Goal: Task Accomplishment & Management: Manage account settings

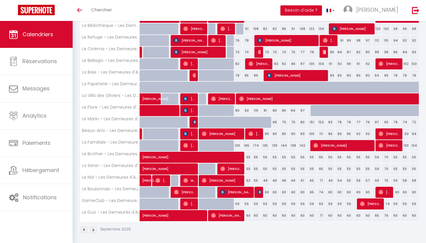
scroll to position [19, 0]
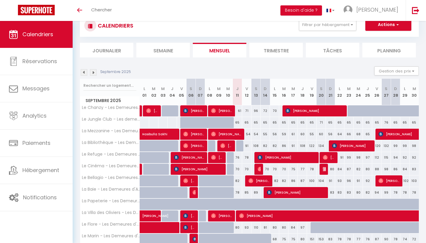
click at [348, 112] on div at bounding box center [352, 110] width 9 height 11
type input "86"
select select "1"
type input "Mar 23 Septembre 2025"
type input "Mer 24 Septembre 2025"
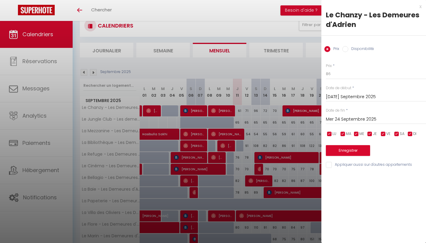
click at [346, 52] on div "Disponibilité" at bounding box center [358, 49] width 32 height 7
click at [346, 49] on input "Disponibilité" at bounding box center [345, 49] width 6 height 6
radio input "true"
radio input "false"
click at [347, 117] on input "Mer 24 Septembre 2025" at bounding box center [376, 120] width 100 height 8
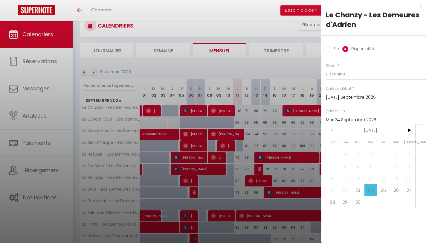
click at [417, 131] on div "LU MA ME JE VE SA DI" at bounding box center [376, 134] width 108 height 7
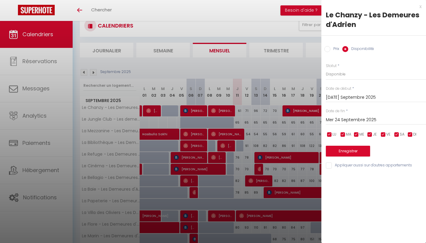
click at [352, 120] on input "Mer 24 Septembre 2025" at bounding box center [376, 120] width 100 height 8
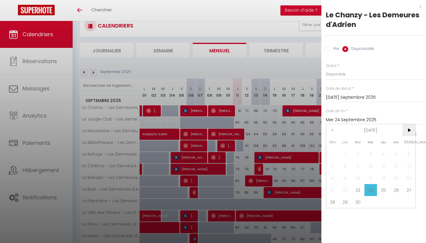
click at [411, 128] on span ">" at bounding box center [409, 130] width 13 height 12
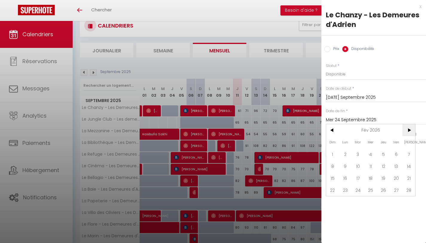
click at [411, 128] on span ">" at bounding box center [409, 130] width 13 height 12
click at [406, 130] on span ">" at bounding box center [409, 130] width 13 height 12
click at [335, 133] on span "<" at bounding box center [332, 130] width 13 height 12
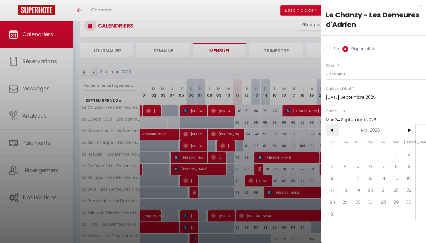
click at [335, 133] on span "<" at bounding box center [332, 130] width 13 height 12
click at [359, 202] on span "31" at bounding box center [358, 202] width 13 height 12
type input "Mar 31 Mars 2026"
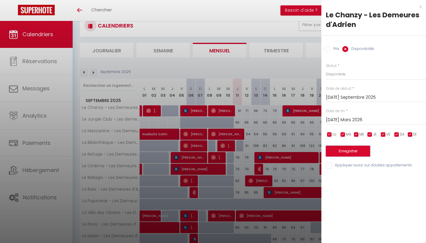
click at [353, 149] on button "Enregistrer" at bounding box center [348, 151] width 44 height 11
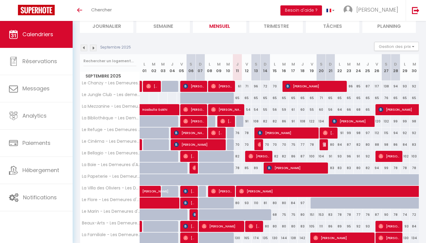
scroll to position [49, 0]
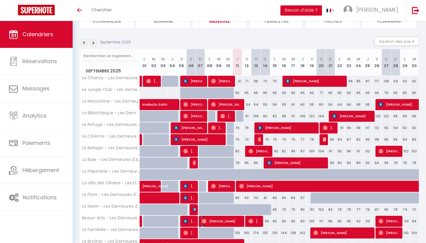
click at [225, 209] on span "[PERSON_NAME]" at bounding box center [222, 220] width 40 height 11
select select "OK"
select select "0"
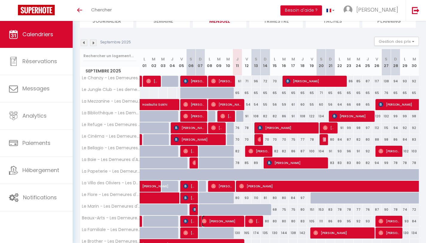
select select "1"
select select
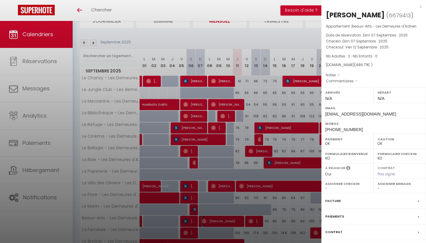
select select "23493"
click at [287, 209] on div at bounding box center [213, 121] width 426 height 243
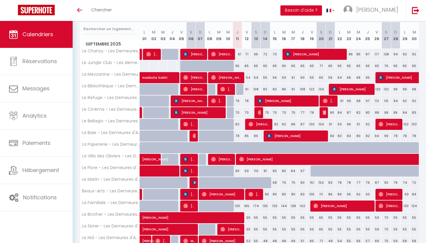
scroll to position [76, 0]
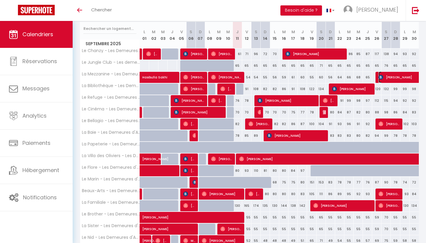
click at [382, 75] on img at bounding box center [381, 77] width 5 height 5
select select "KO"
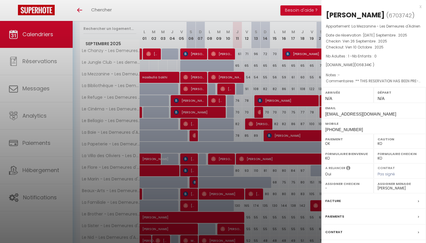
click at [301, 77] on div at bounding box center [213, 121] width 426 height 243
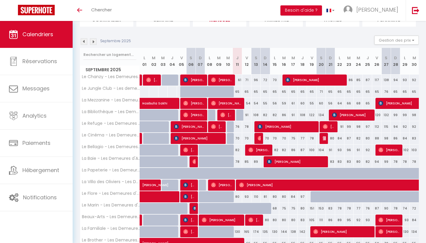
scroll to position [45, 0]
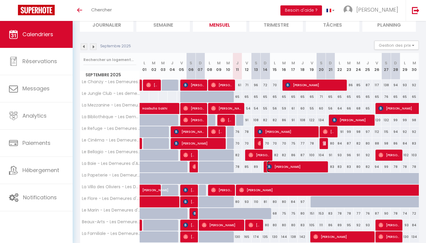
click at [291, 168] on span "[PERSON_NAME]" at bounding box center [296, 166] width 59 height 11
select select "41830"
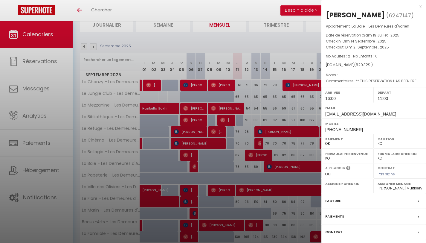
click at [272, 150] on div at bounding box center [213, 121] width 426 height 243
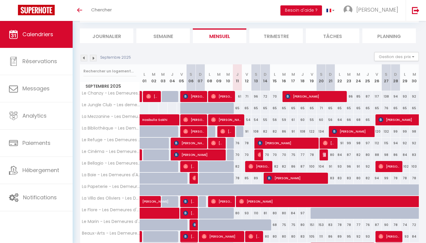
scroll to position [11, 0]
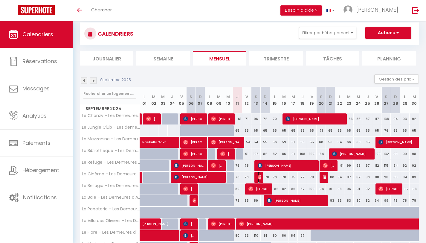
click at [260, 176] on img at bounding box center [260, 177] width 5 height 5
select select "OK"
select select "0"
select select "13420"
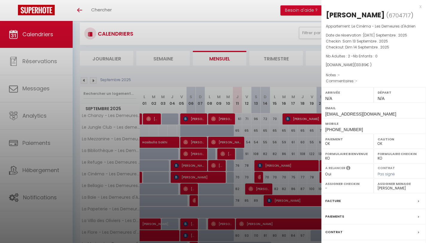
click at [278, 176] on div at bounding box center [213, 121] width 426 height 243
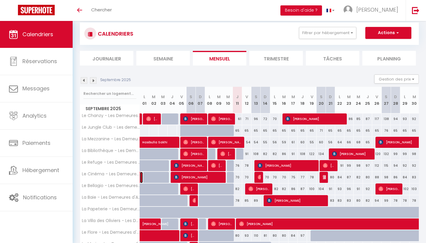
click at [141, 177] on link at bounding box center [141, 177] width 3 height 11
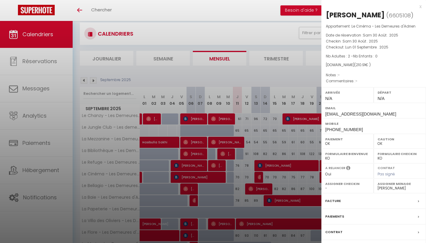
click at [201, 168] on div at bounding box center [213, 121] width 426 height 243
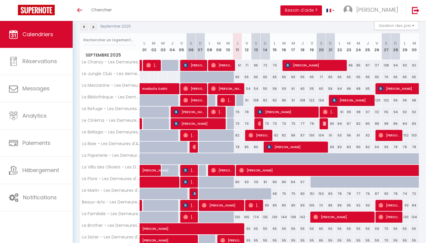
scroll to position [82, 0]
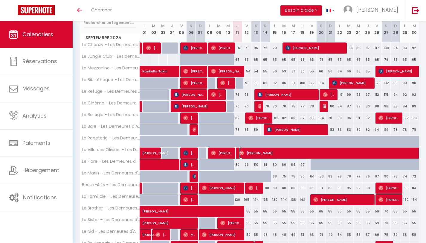
click at [243, 152] on img at bounding box center [241, 152] width 5 height 5
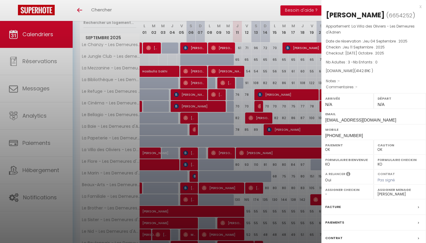
click at [244, 141] on div at bounding box center [213, 121] width 426 height 243
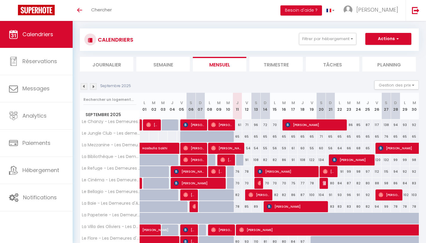
scroll to position [0, 0]
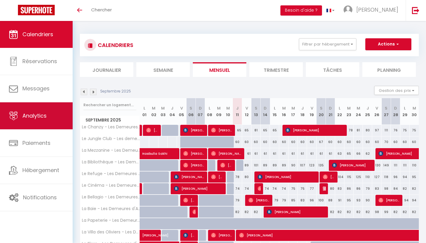
click at [24, 112] on span "Analytics" at bounding box center [34, 115] width 24 height 7
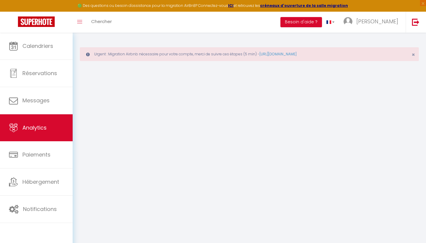
select select "2025"
select select "9"
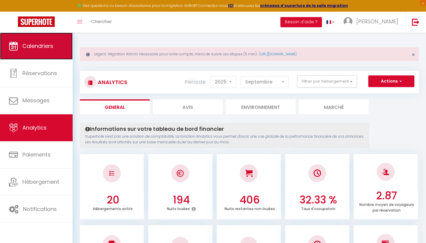
click at [44, 46] on span "Calendriers" at bounding box center [37, 45] width 31 height 7
